Goal: Information Seeking & Learning: Learn about a topic

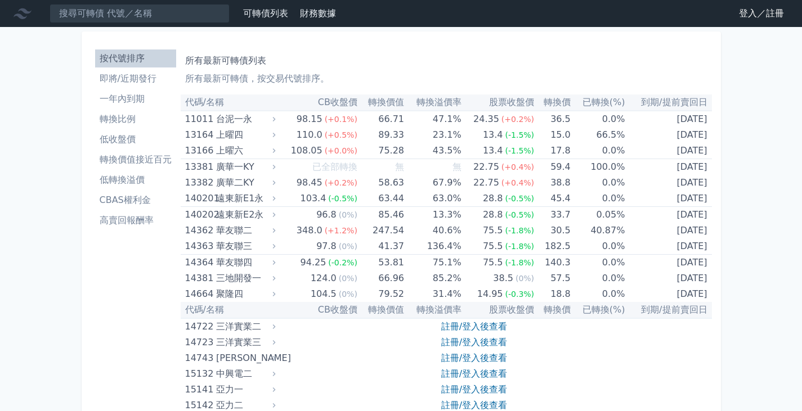
click at [132, 102] on li "一年內到期" at bounding box center [135, 99] width 81 height 14
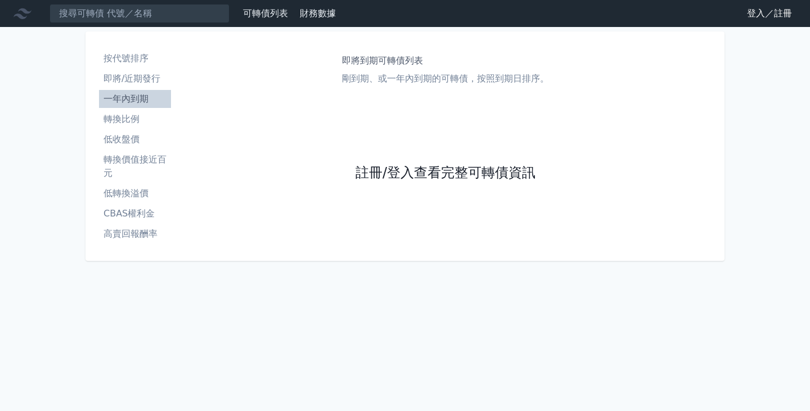
click at [400, 178] on link "註冊/登入查看完整可轉債資訊" at bounding box center [446, 173] width 180 height 18
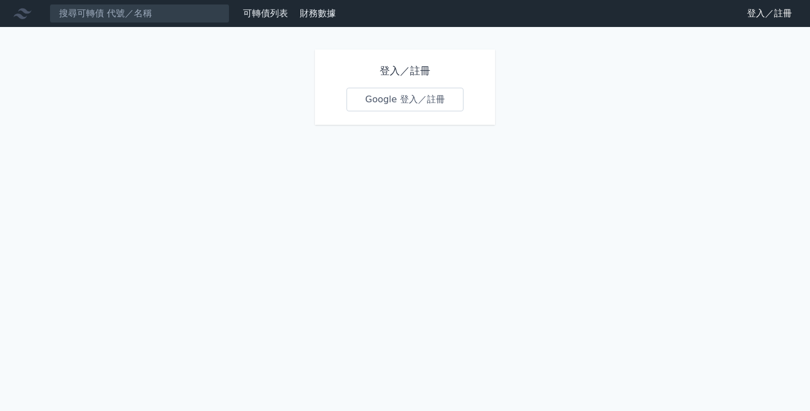
click at [409, 93] on link "Google 登入／註冊" at bounding box center [405, 100] width 117 height 24
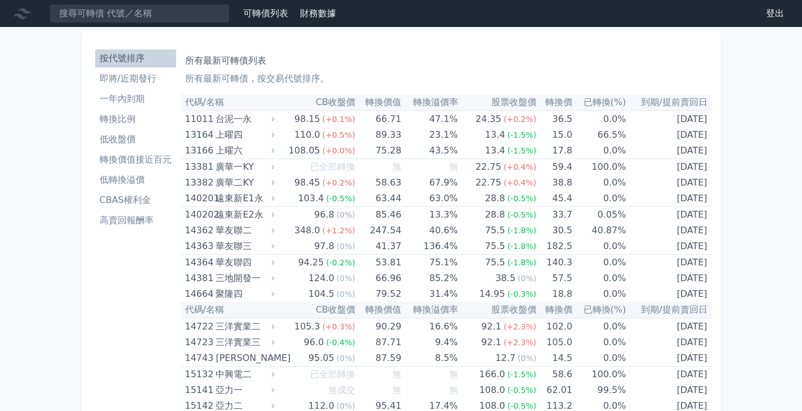
click at [136, 95] on li "一年內到期" at bounding box center [135, 99] width 81 height 14
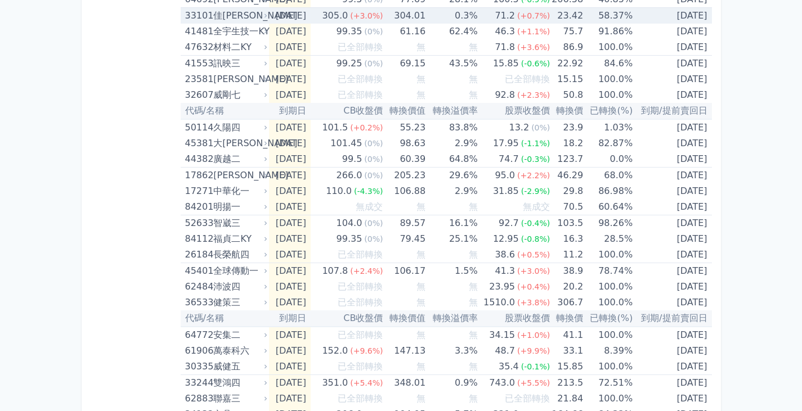
scroll to position [358, 0]
